Goal: Share content: Share content

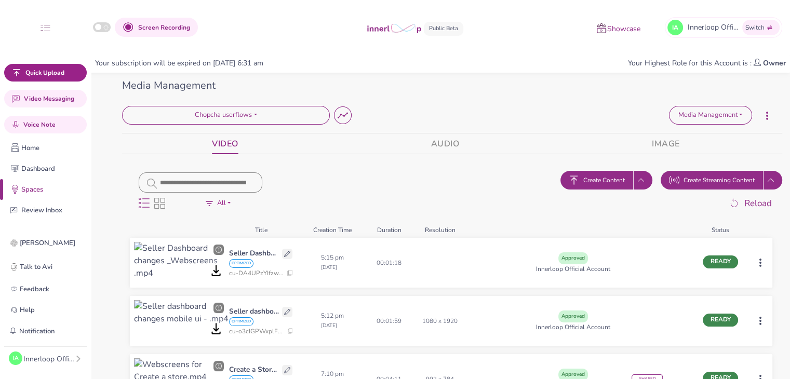
scroll to position [60, 0]
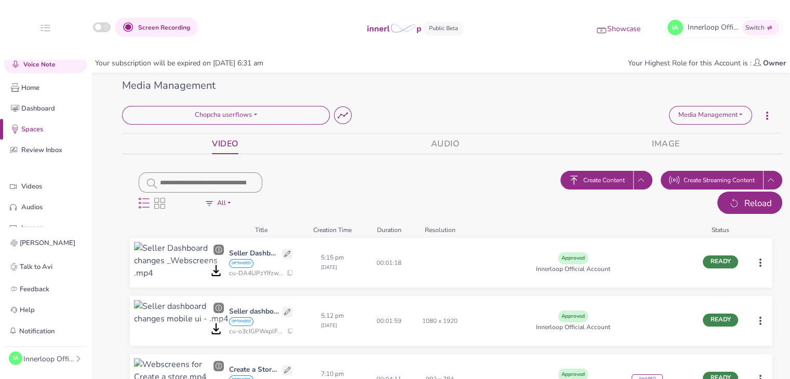
click at [737, 203] on icon "button" at bounding box center [733, 203] width 12 height 13
click at [737, 207] on icon "button" at bounding box center [733, 203] width 12 height 13
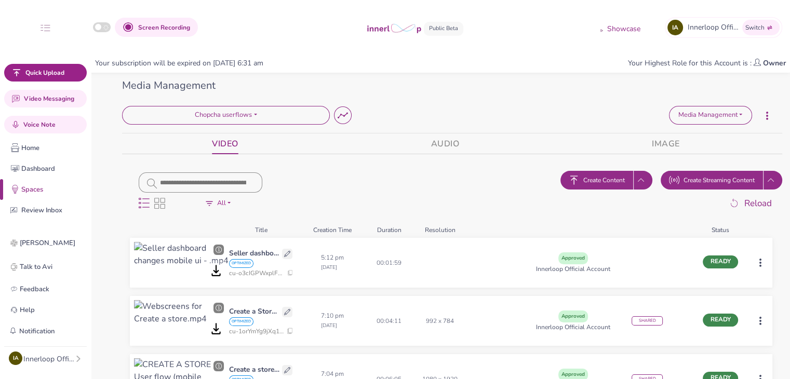
scroll to position [95, 0]
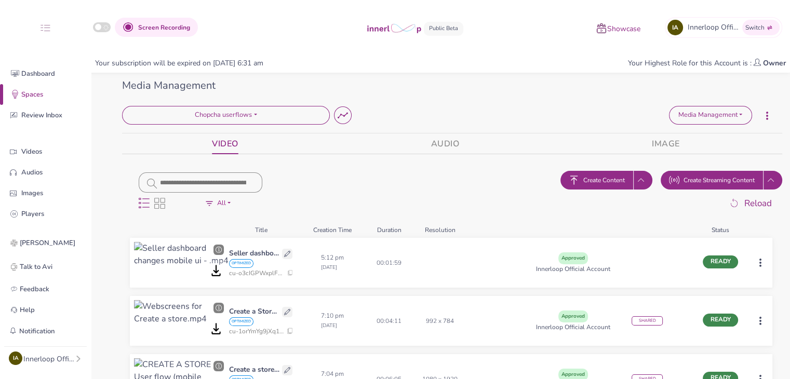
click at [760, 268] on div at bounding box center [760, 263] width 16 height 42
click at [760, 266] on html "Screen Recording Showcase IA Innerloop Official Switch Quick Upload Video Messa…" at bounding box center [395, 189] width 790 height 379
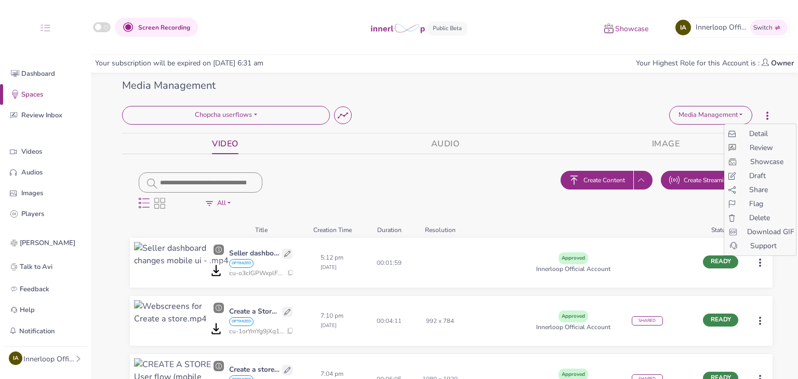
click at [762, 191] on span "Share" at bounding box center [758, 189] width 19 height 11
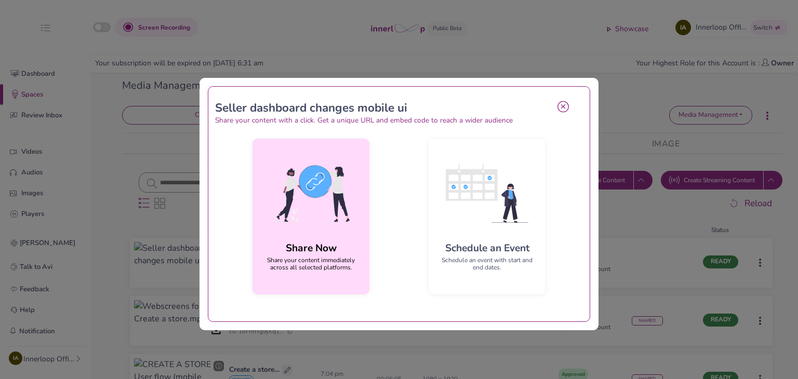
click at [353, 175] on img at bounding box center [311, 193] width 100 height 93
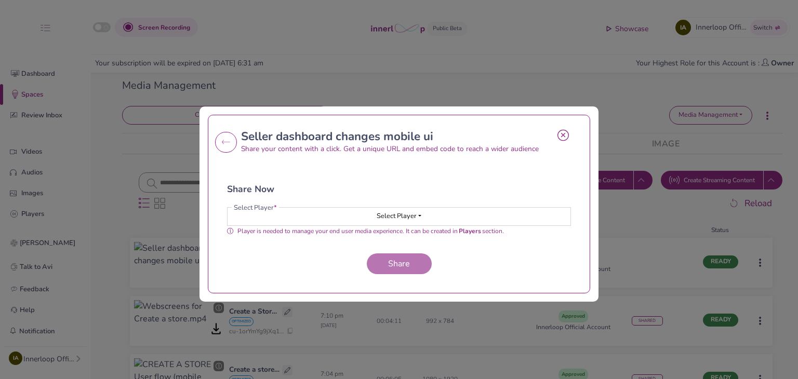
click at [403, 213] on span "Select Player" at bounding box center [396, 215] width 40 height 9
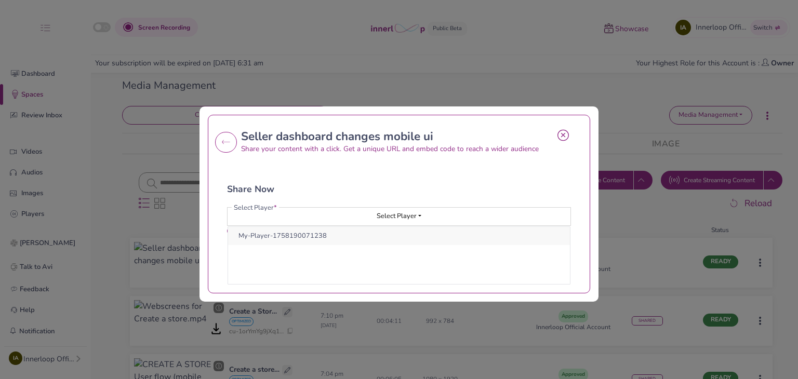
click at [360, 229] on button "My-Player-1758190071238" at bounding box center [399, 236] width 342 height 18
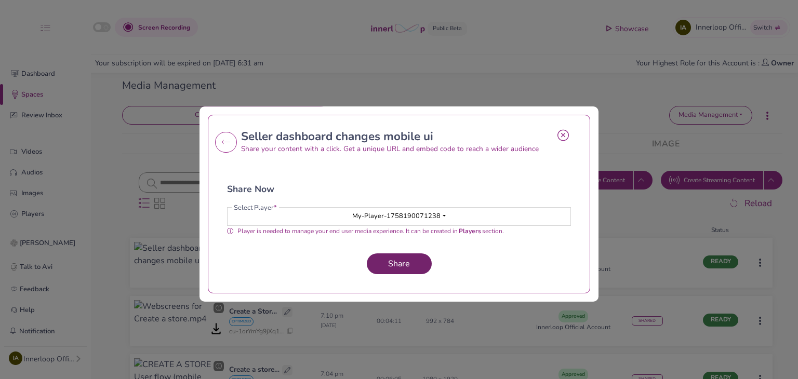
click at [386, 267] on span "Share" at bounding box center [399, 263] width 30 height 11
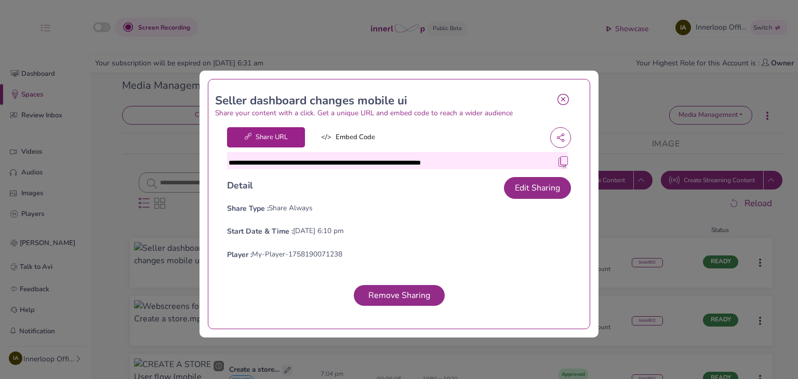
click at [558, 166] on img at bounding box center [563, 161] width 10 height 10
click at [563, 99] on icon at bounding box center [562, 99] width 11 height 12
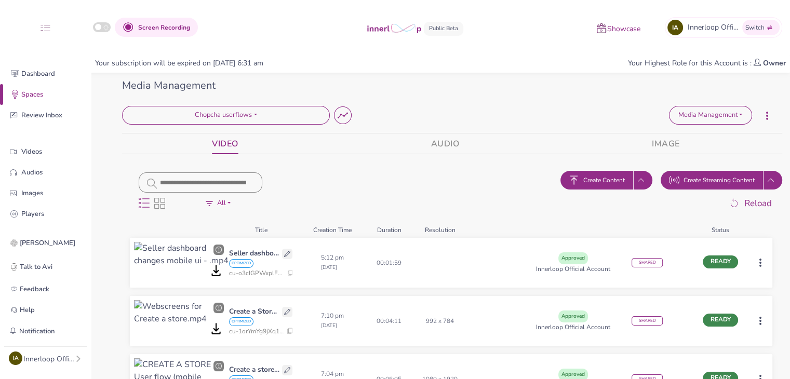
click at [604, 182] on span "Create Content" at bounding box center [604, 179] width 42 height 9
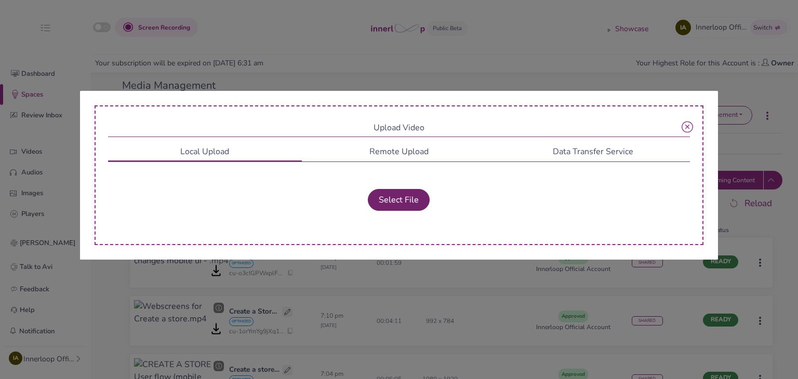
click at [425, 198] on button "Select File" at bounding box center [399, 200] width 62 height 22
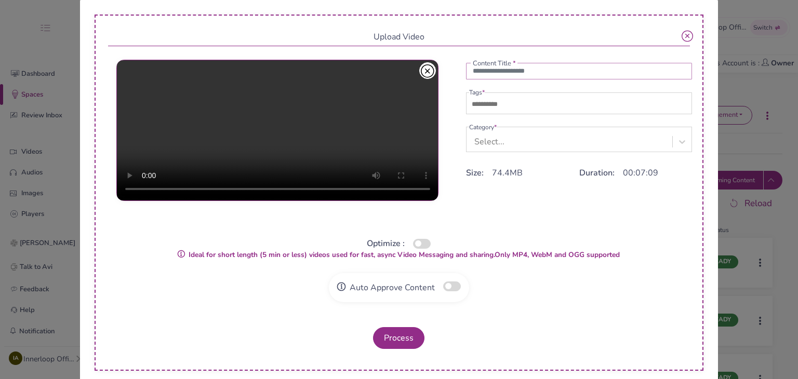
click at [486, 72] on input "text" at bounding box center [579, 71] width 226 height 17
paste input "**********"
type input "**********"
click at [477, 108] on input "text" at bounding box center [505, 104] width 73 height 12
type input "***"
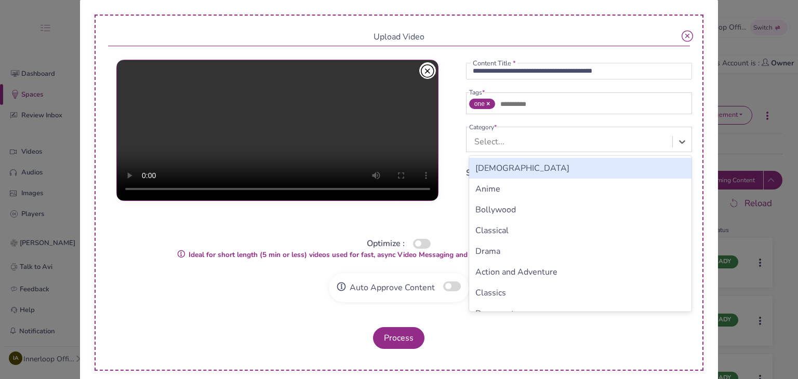
click at [486, 139] on div "Select..." at bounding box center [489, 142] width 30 height 12
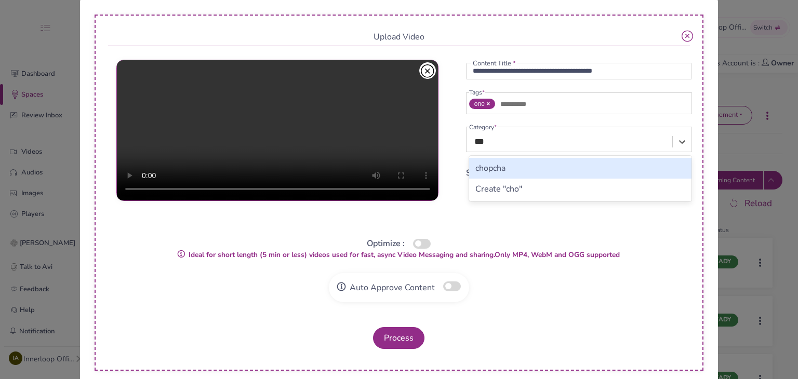
type input "****"
click at [492, 167] on div "chopcha" at bounding box center [580, 168] width 223 height 21
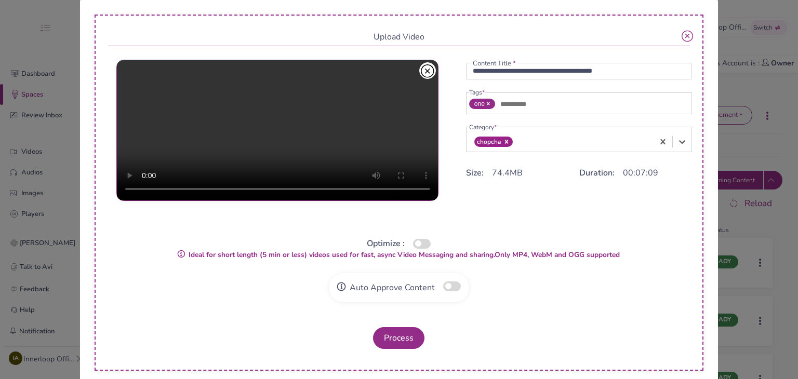
click at [422, 248] on button "button" at bounding box center [422, 244] width 18 height 10
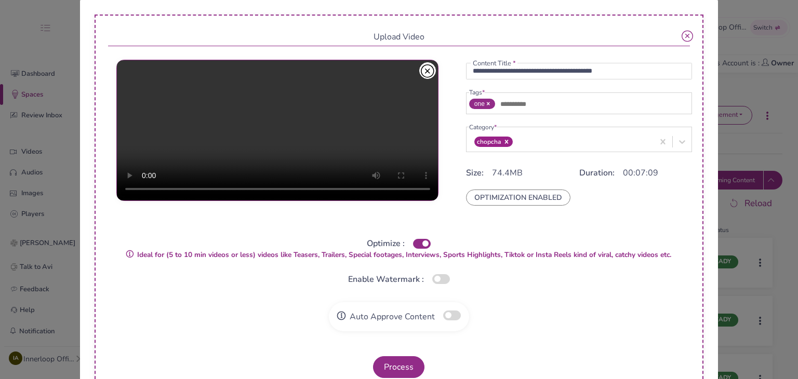
click at [449, 315] on button "button" at bounding box center [452, 315] width 18 height 10
click at [399, 360] on button "Process" at bounding box center [398, 367] width 51 height 22
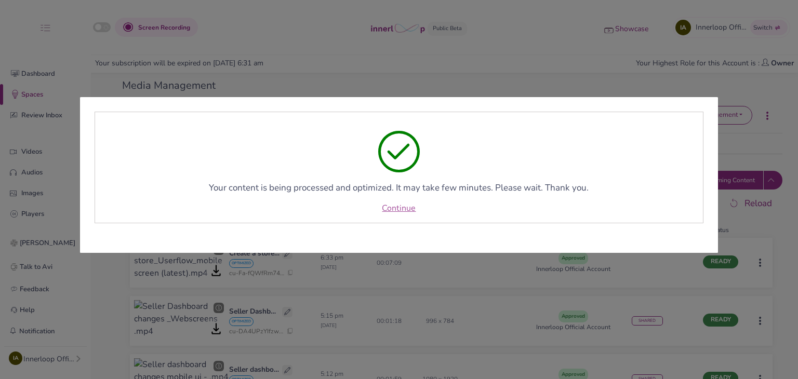
click at [402, 208] on link "Continue" at bounding box center [399, 208] width 34 height 12
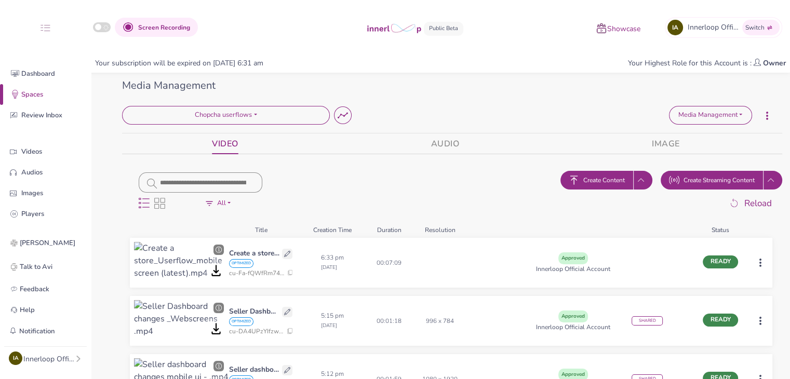
click at [601, 175] on span "Create Content" at bounding box center [604, 179] width 42 height 9
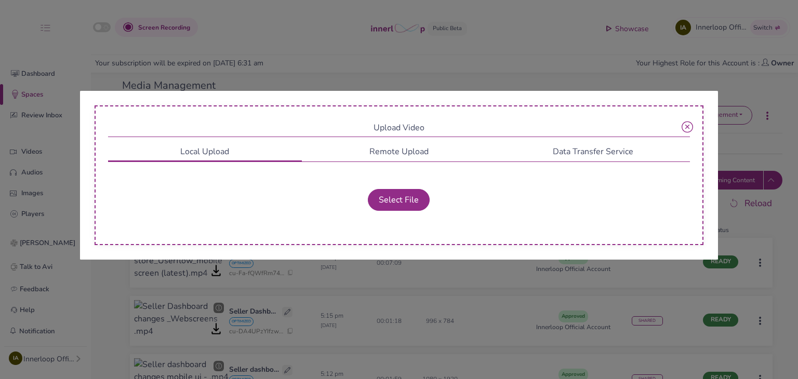
click at [386, 210] on div "Select File" at bounding box center [399, 198] width 582 height 34
click at [388, 203] on button "Select File" at bounding box center [399, 200] width 62 height 22
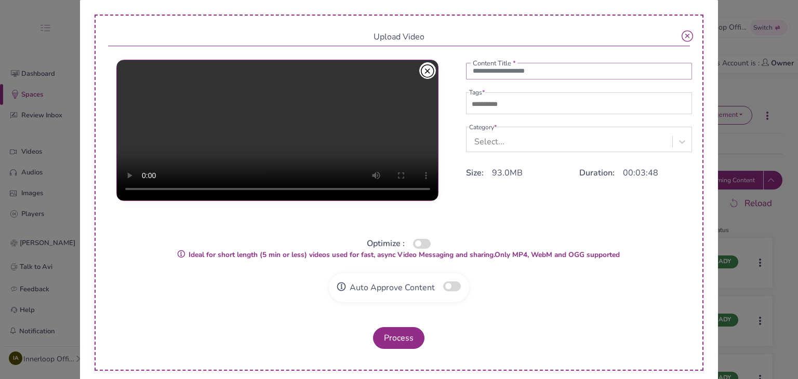
click at [478, 75] on input "text" at bounding box center [579, 71] width 226 height 17
paste input "**********"
type input "**********"
click at [481, 113] on div at bounding box center [580, 105] width 223 height 17
type input "***"
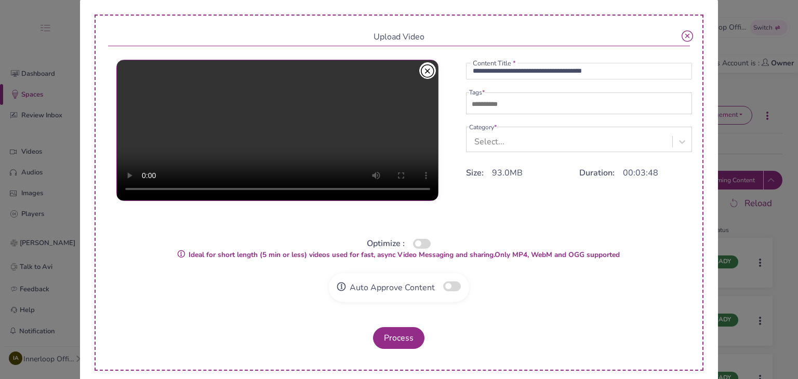
click at [486, 140] on div "Select..." at bounding box center [489, 142] width 30 height 12
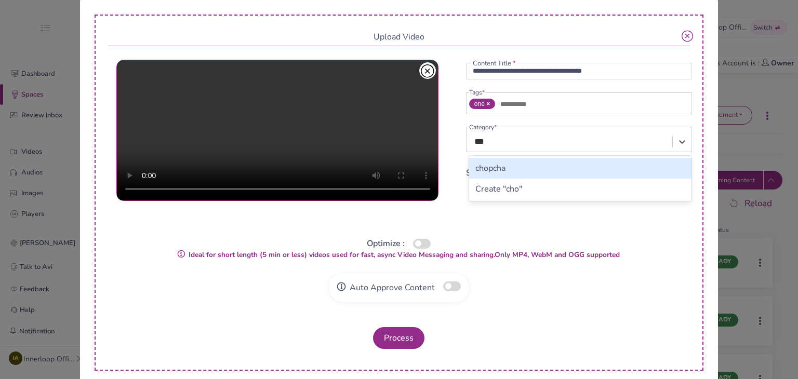
type input "****"
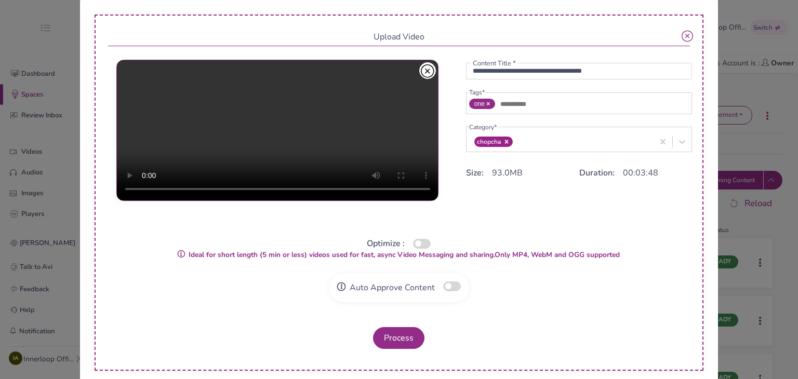
click at [424, 242] on button "button" at bounding box center [422, 244] width 18 height 10
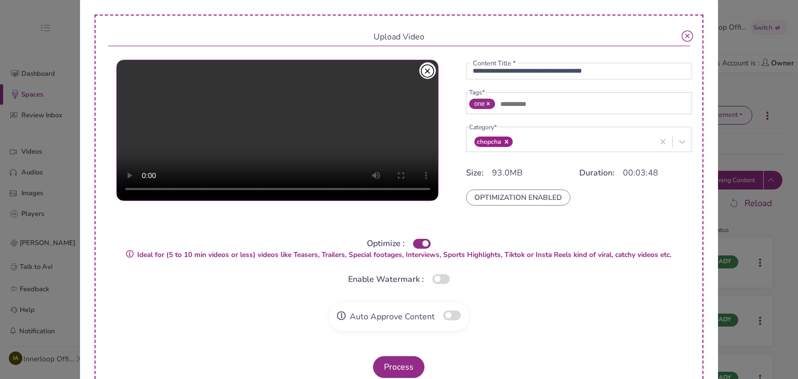
click at [447, 306] on div "Auto Approve Content" at bounding box center [399, 316] width 140 height 29
click at [448, 311] on button "button" at bounding box center [452, 315] width 18 height 10
click at [393, 371] on button "Process" at bounding box center [398, 367] width 51 height 22
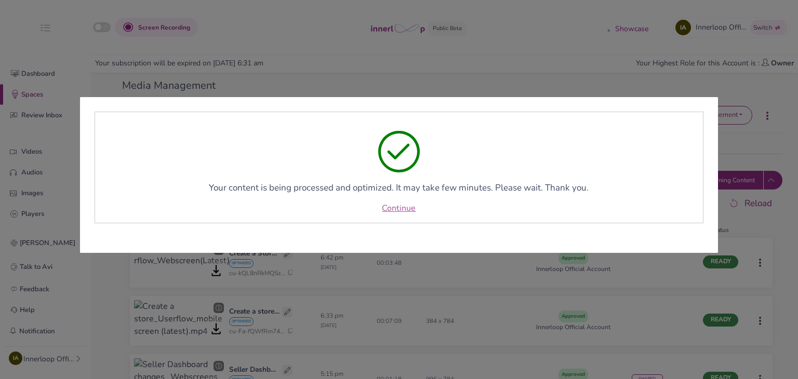
click at [382, 207] on link "Continue" at bounding box center [399, 208] width 34 height 12
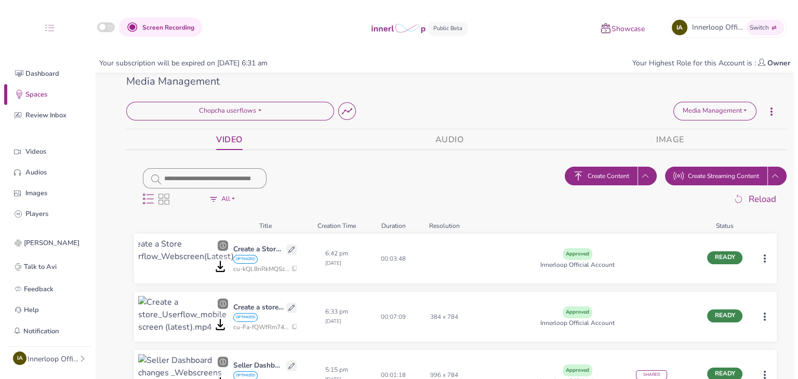
scroll to position [0, 0]
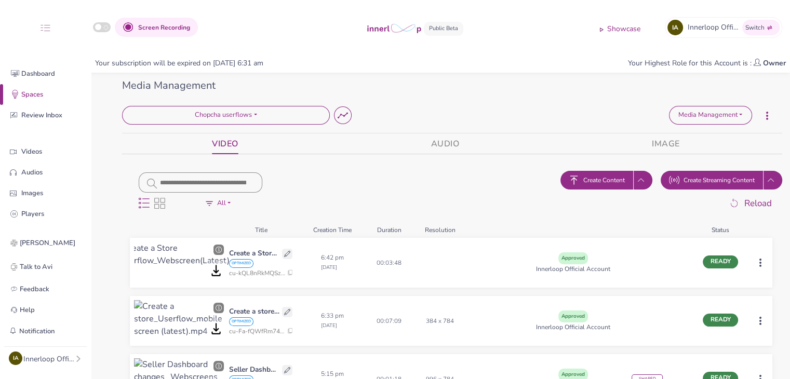
click at [758, 322] on html "Screen Recording Showcase IA Innerloop Official Switch Quick Upload Video Messa…" at bounding box center [395, 189] width 790 height 379
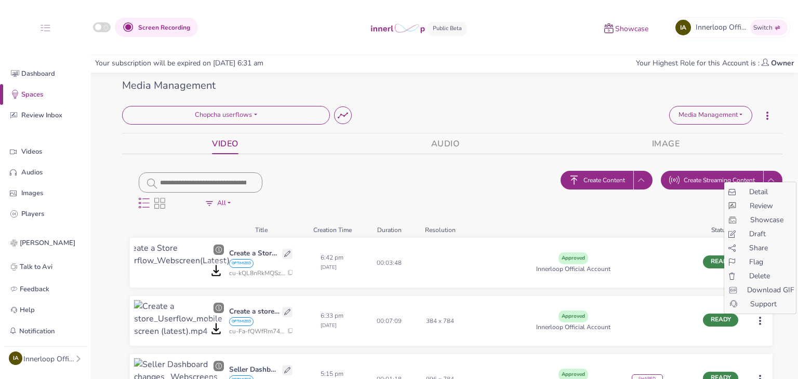
click at [750, 247] on span "Share" at bounding box center [758, 247] width 19 height 11
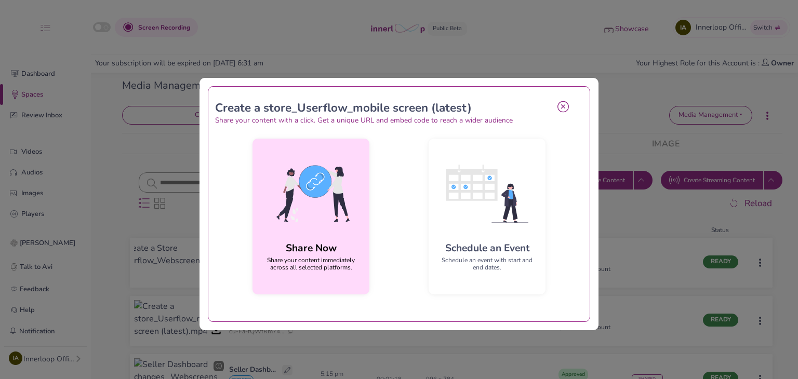
click at [324, 235] on img at bounding box center [311, 193] width 100 height 93
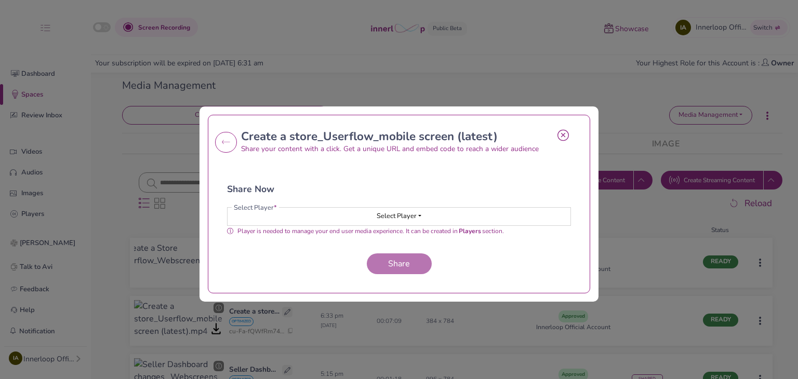
click at [340, 221] on button "Select Player" at bounding box center [398, 217] width 343 height 18
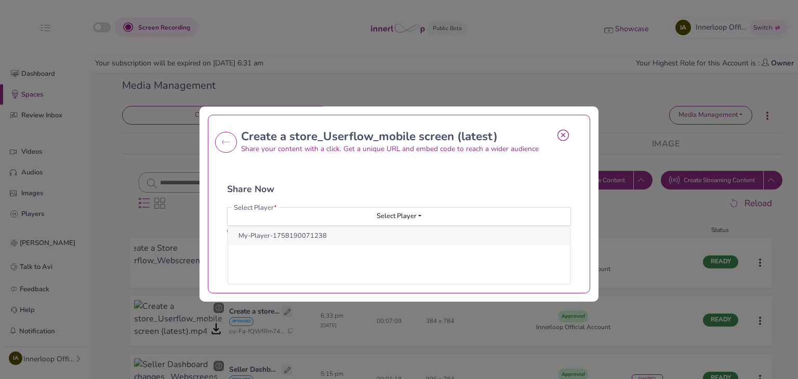
click at [343, 234] on button "My-Player-1758190071238" at bounding box center [399, 236] width 342 height 18
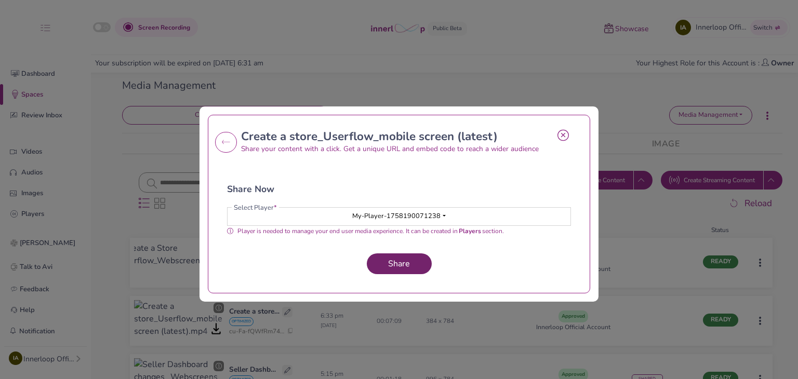
click at [383, 269] on button "Share" at bounding box center [399, 263] width 65 height 21
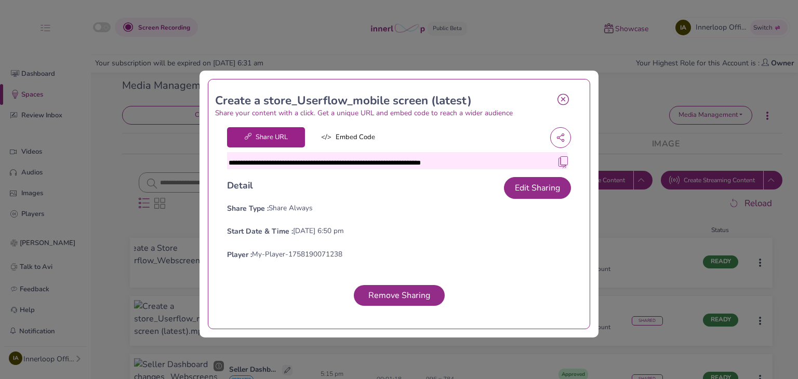
click at [561, 163] on img at bounding box center [563, 161] width 10 height 10
click at [558, 102] on icon at bounding box center [562, 99] width 11 height 12
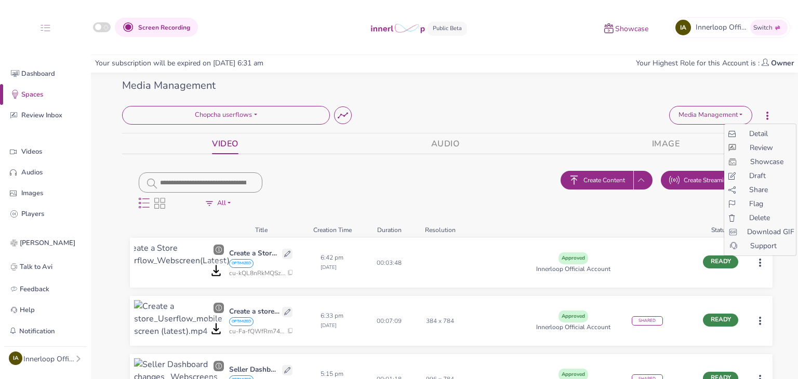
click at [762, 262] on html "Screen Recording Showcase IA Innerloop Official Switch Quick Upload Video Messa…" at bounding box center [399, 189] width 798 height 379
click at [746, 195] on div "Share" at bounding box center [760, 189] width 72 height 11
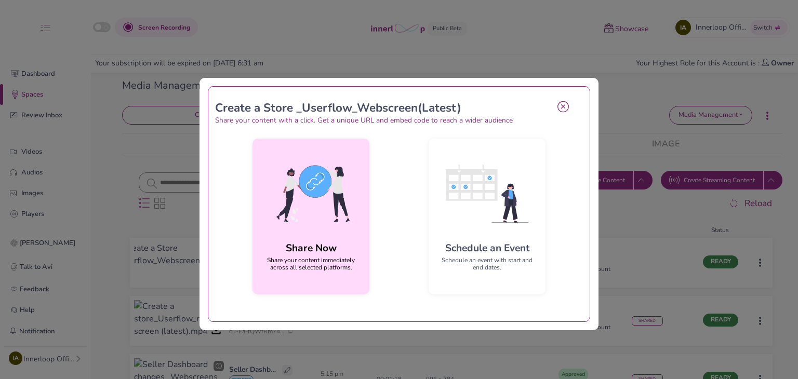
click at [317, 220] on img at bounding box center [311, 193] width 100 height 93
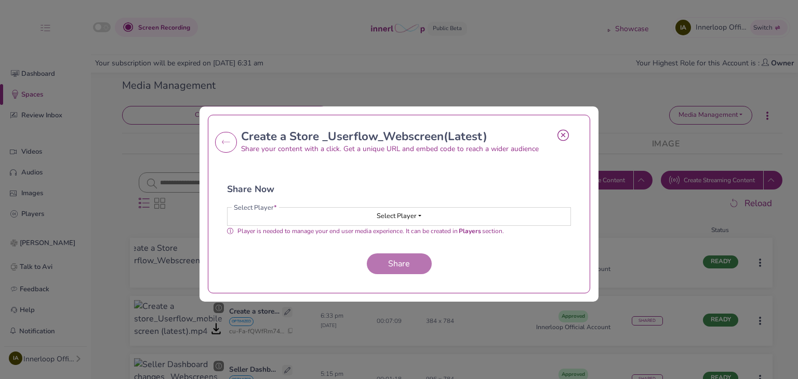
click at [363, 209] on button "Select Player" at bounding box center [398, 217] width 343 height 18
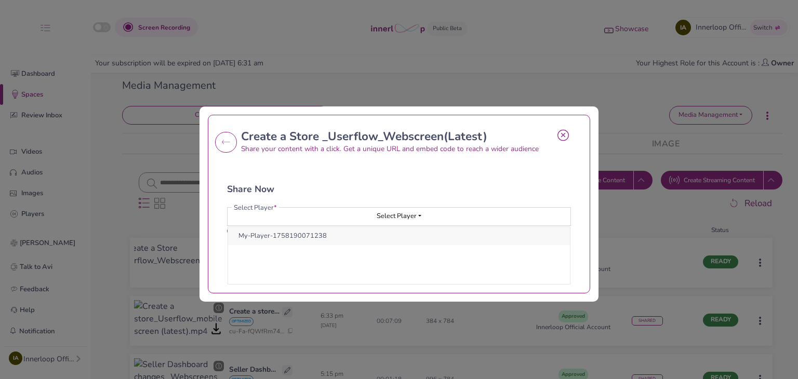
click at [366, 230] on button "My-Player-1758190071238" at bounding box center [399, 236] width 342 height 18
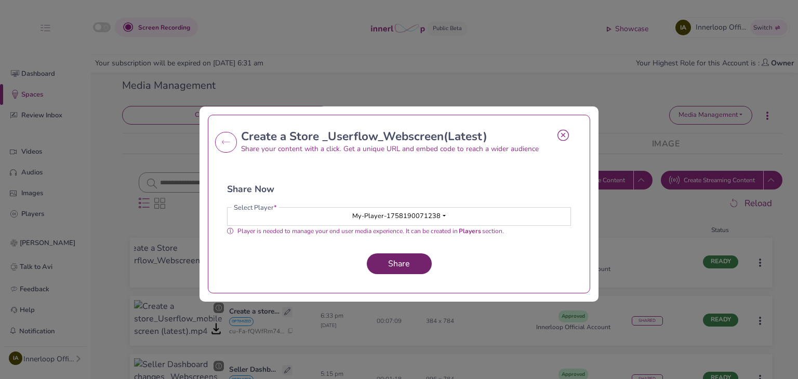
click at [388, 256] on button "Share" at bounding box center [399, 263] width 65 height 21
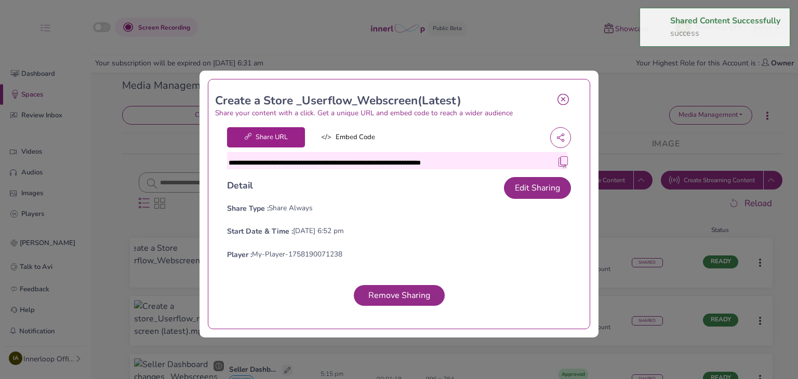
click at [558, 165] on img at bounding box center [563, 161] width 10 height 10
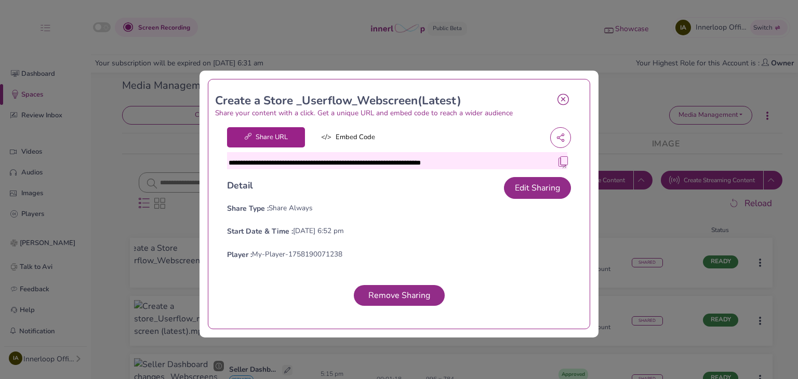
click at [558, 161] on img at bounding box center [563, 161] width 10 height 10
click at [557, 100] on icon at bounding box center [562, 99] width 11 height 12
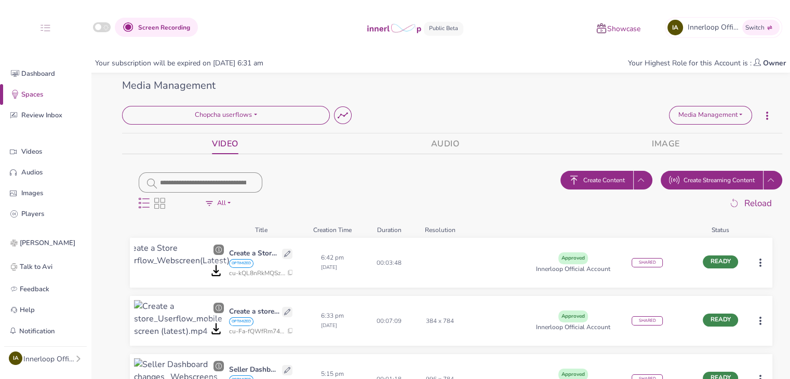
click at [755, 321] on html "Screen Recording Showcase IA Innerloop Official Switch Quick Upload Video Messa…" at bounding box center [395, 189] width 790 height 379
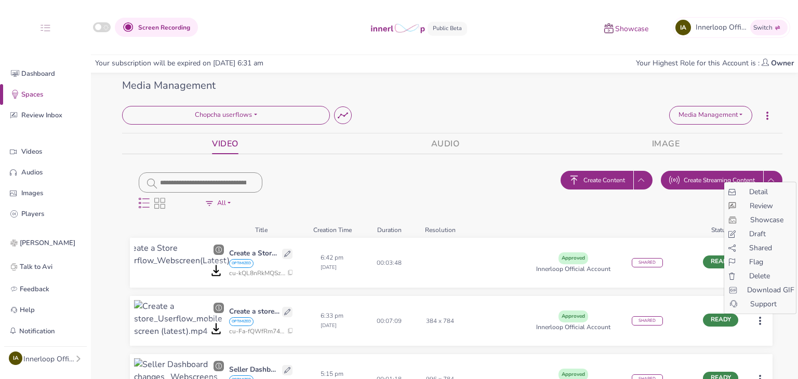
click at [748, 246] on div "Shared" at bounding box center [760, 247] width 72 height 11
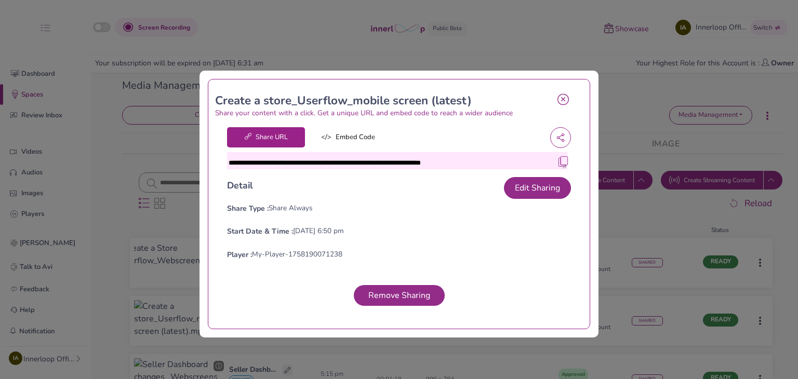
click at [558, 165] on img at bounding box center [563, 161] width 10 height 10
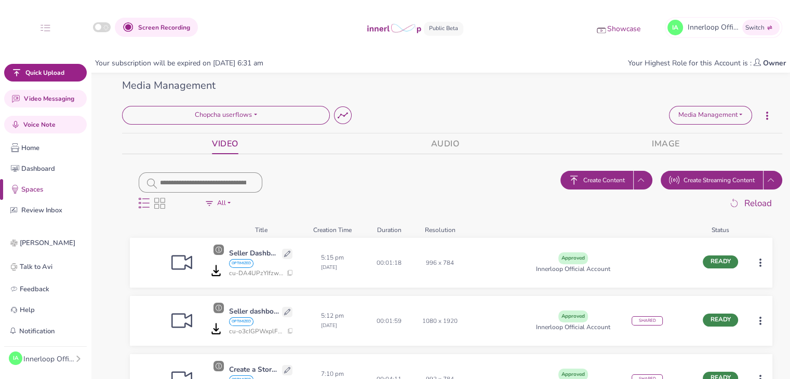
click at [758, 263] on html "Screen Recording Showcase IA Innerloop Official Switch Quick Upload Video Messa…" at bounding box center [395, 189] width 790 height 379
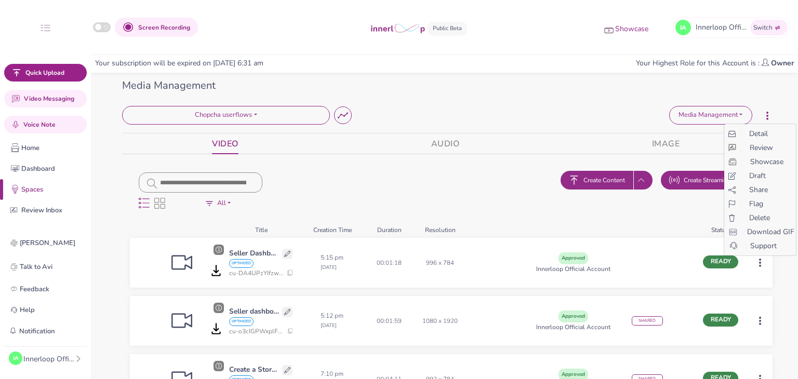
click at [754, 189] on span "Share" at bounding box center [758, 189] width 19 height 11
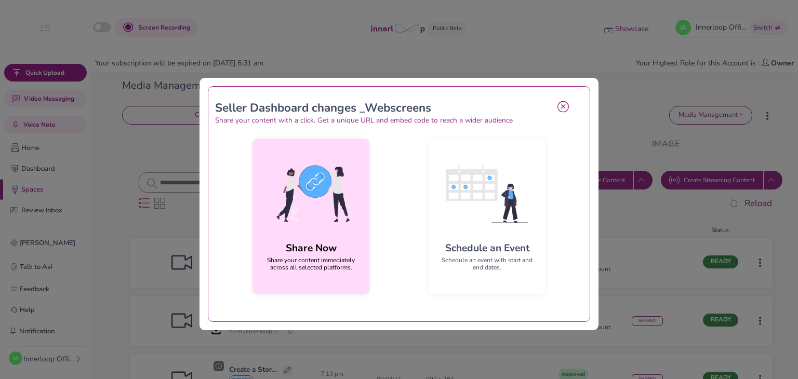
click at [312, 231] on img at bounding box center [311, 193] width 100 height 93
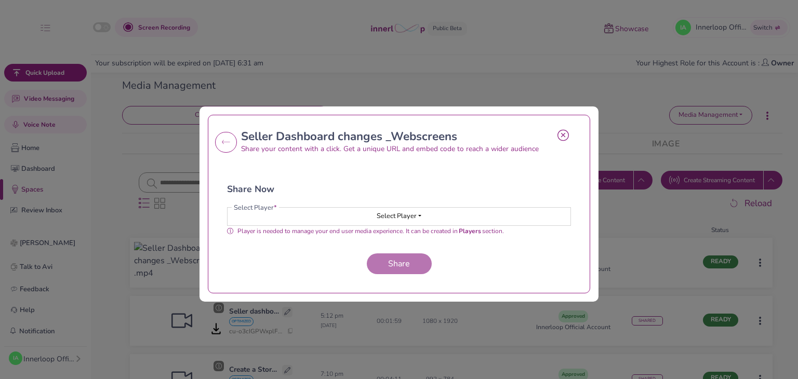
click at [393, 211] on button "Select Player" at bounding box center [398, 217] width 343 height 18
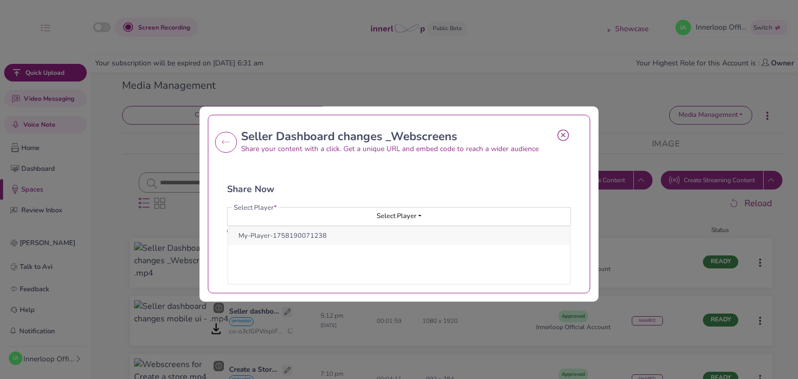
click at [417, 227] on button "My-Player-1758190071238" at bounding box center [399, 236] width 342 height 18
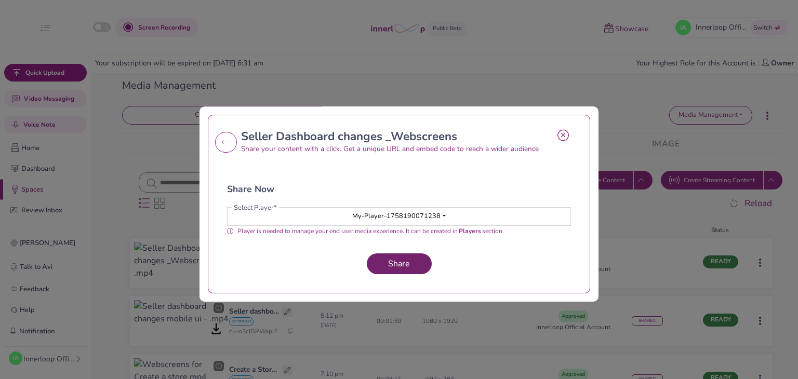
click at [424, 264] on button "Share" at bounding box center [399, 263] width 65 height 21
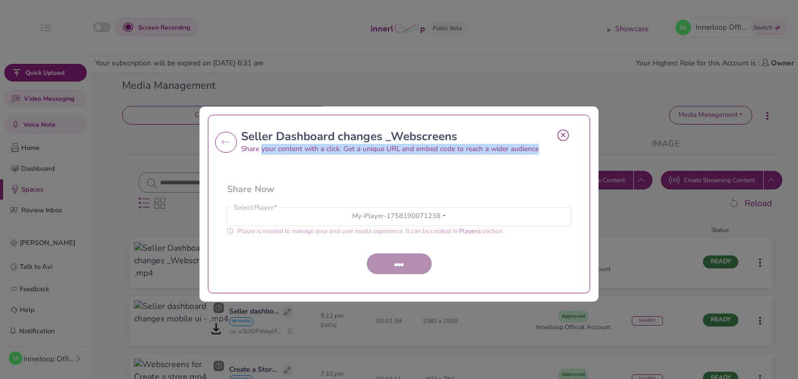
drag, startPoint x: 534, startPoint y: 148, endPoint x: 265, endPoint y: 148, distance: 269.0
click at [263, 148] on p "Share your content with a click. Get a unique URL and embed code to reach a wid…" at bounding box center [395, 149] width 308 height 11
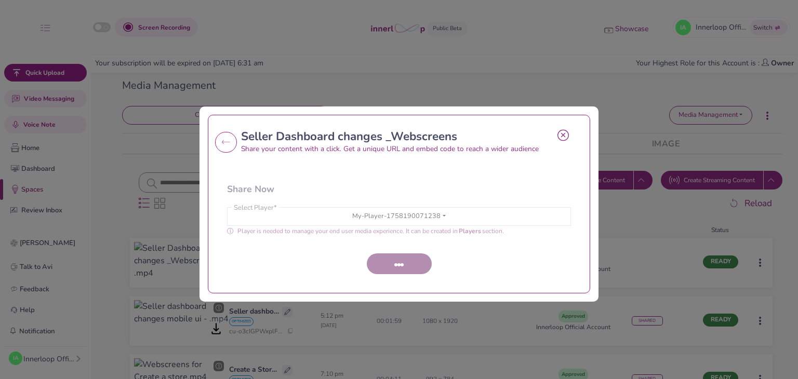
click at [346, 169] on div "Share Now Select Player * My-Player-1758190071238 My-Player-1758190071238 Playe…" at bounding box center [399, 216] width 352 height 123
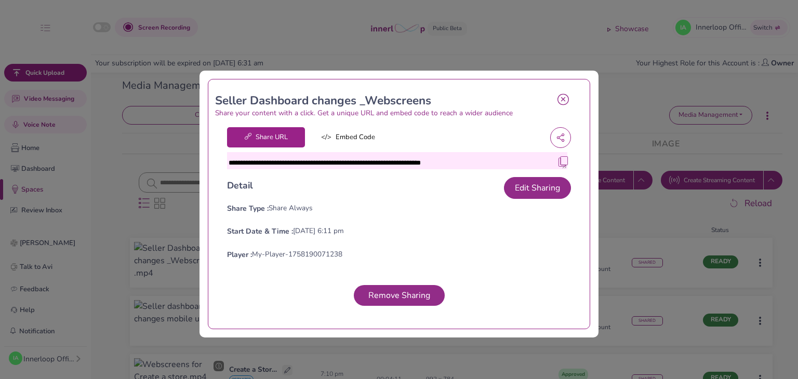
click at [558, 161] on img at bounding box center [563, 161] width 10 height 10
click at [558, 158] on img at bounding box center [563, 161] width 10 height 10
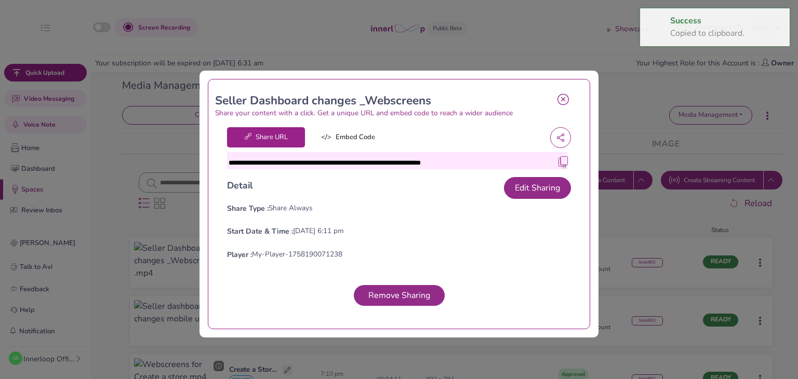
click at [559, 94] on icon at bounding box center [562, 99] width 11 height 12
